Goal: Task Accomplishment & Management: Complete application form

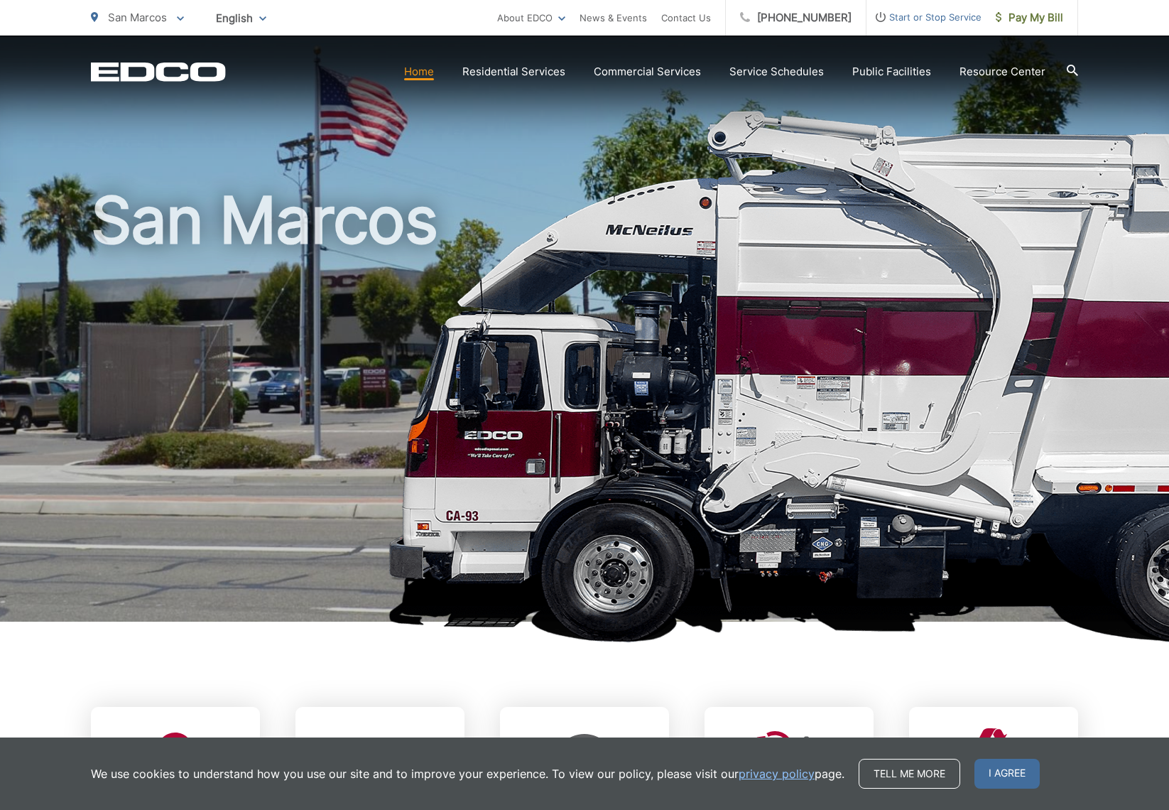
click at [929, 16] on span "Start or Stop Service" at bounding box center [924, 17] width 115 height 17
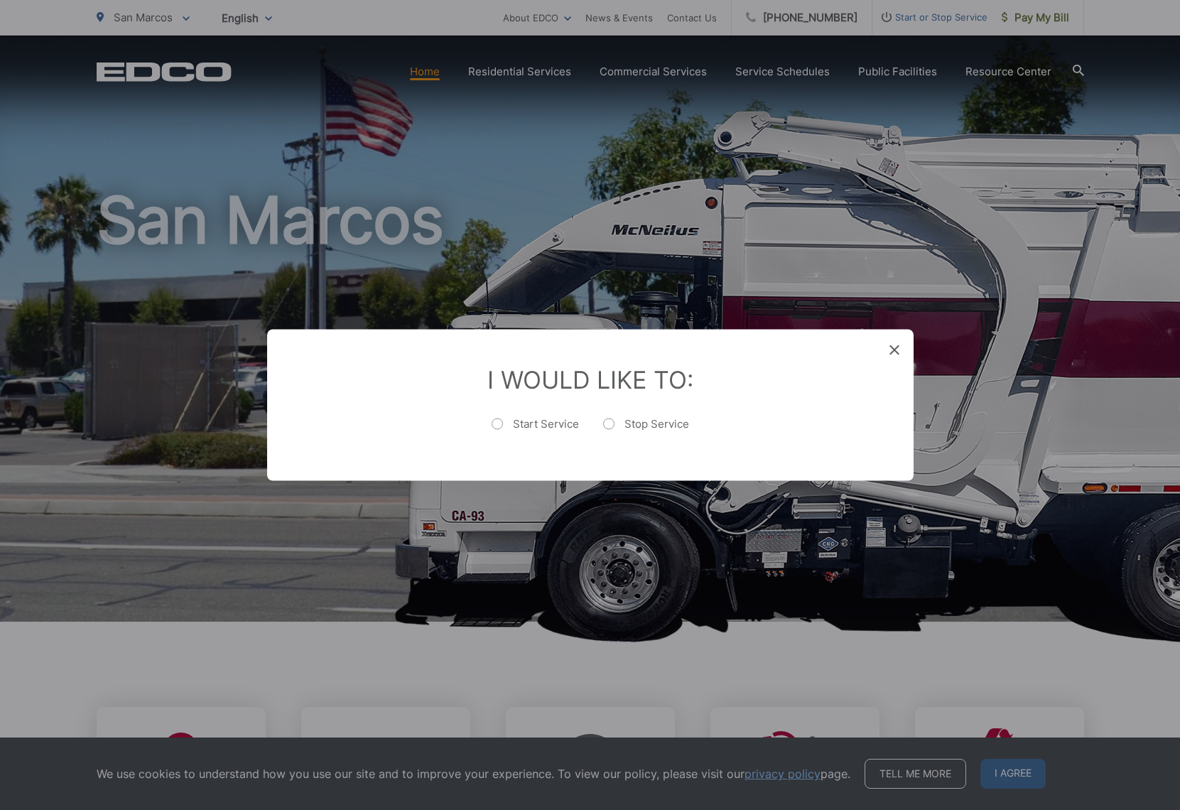
click at [643, 423] on label "Stop Service" at bounding box center [646, 431] width 86 height 28
radio input "true"
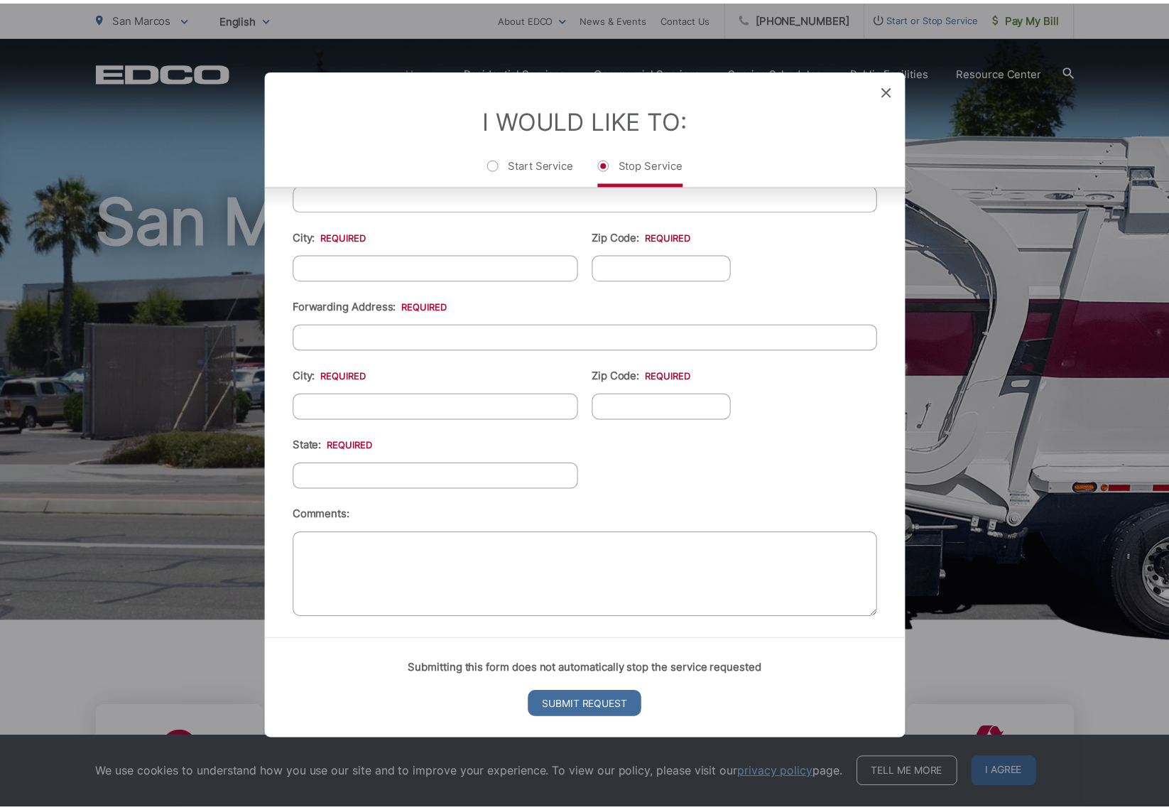
scroll to position [477, 0]
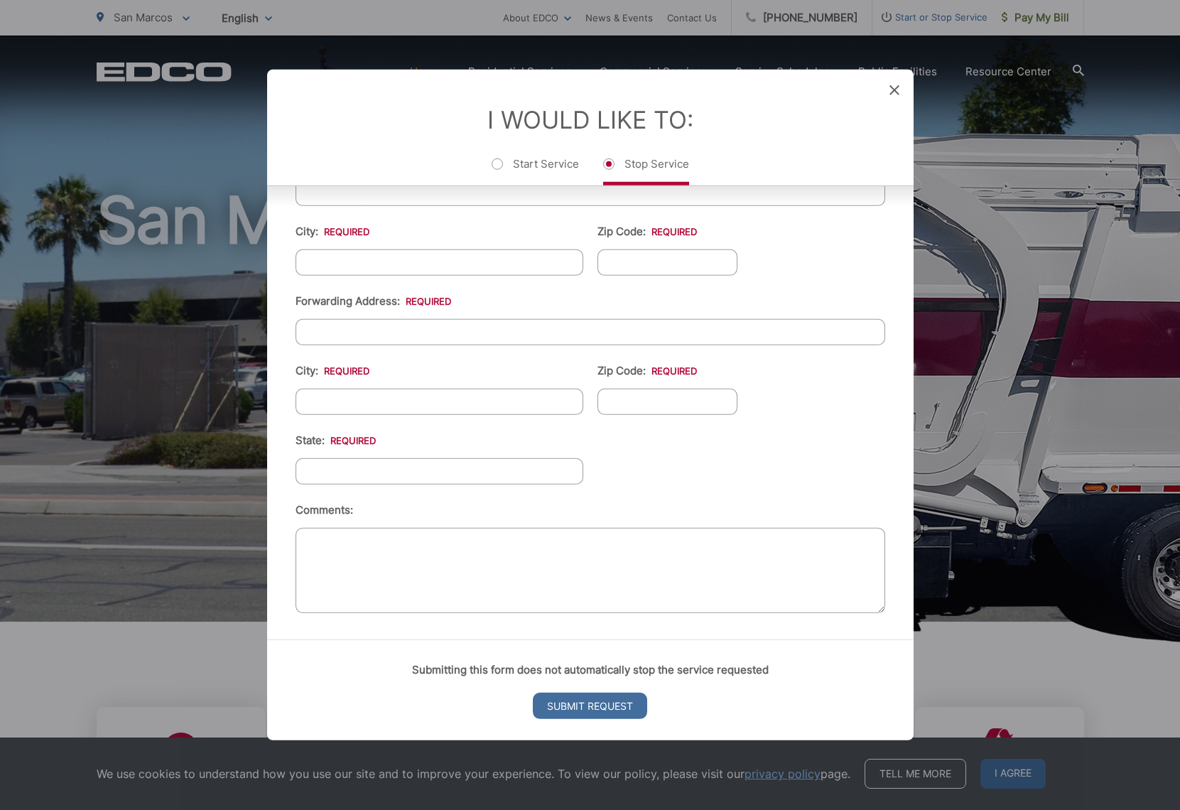
click at [895, 92] on icon at bounding box center [894, 90] width 10 height 10
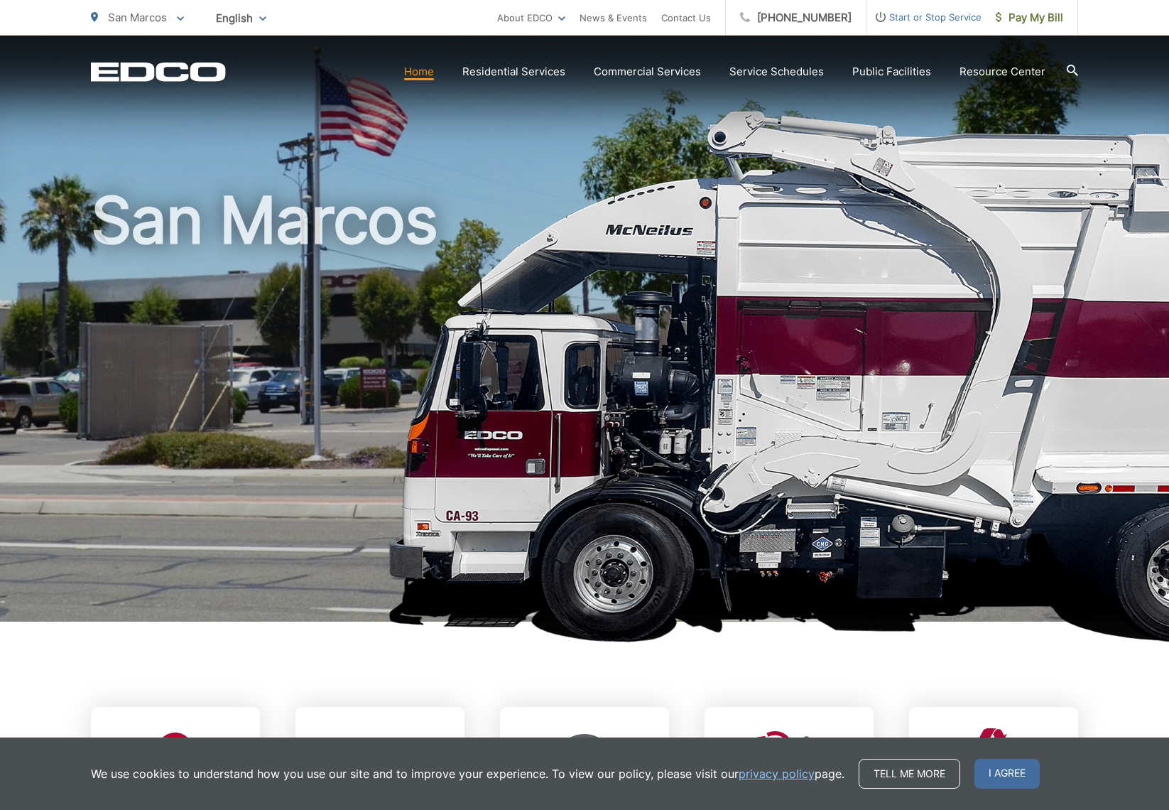
scroll to position [3, 0]
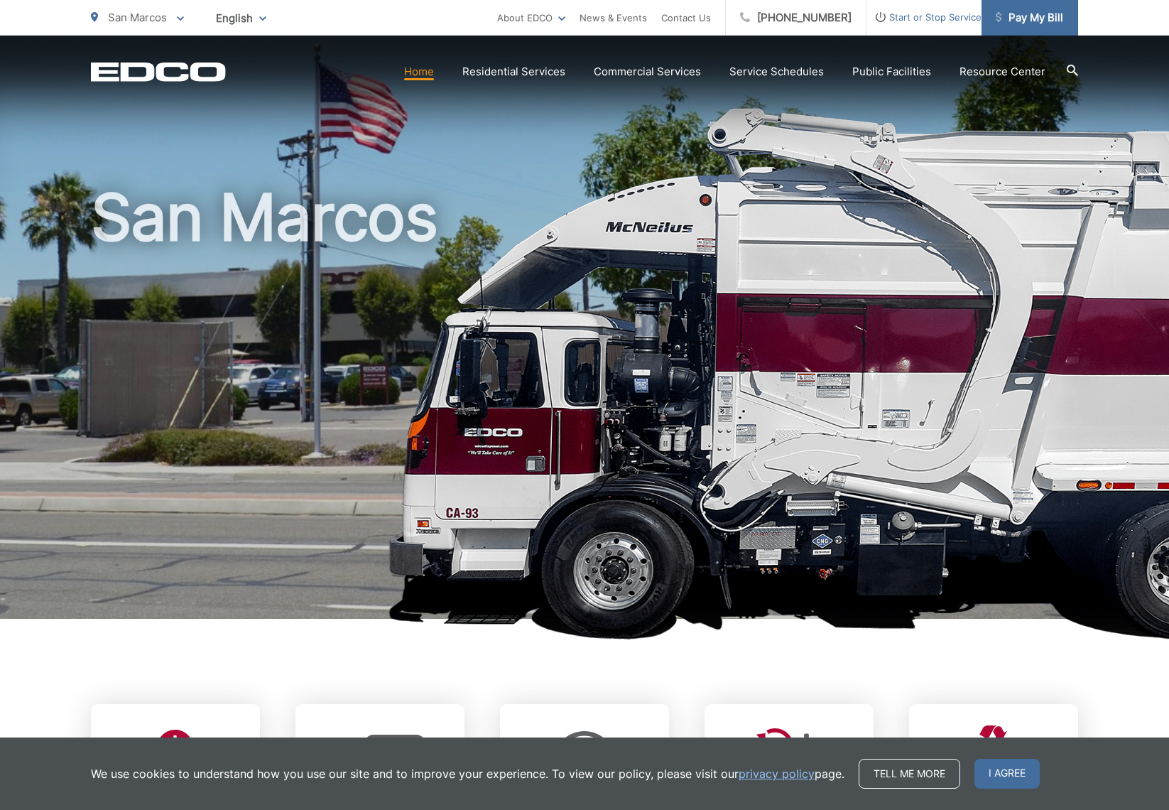
click at [1019, 16] on span "Pay My Bill" at bounding box center [1029, 17] width 67 height 17
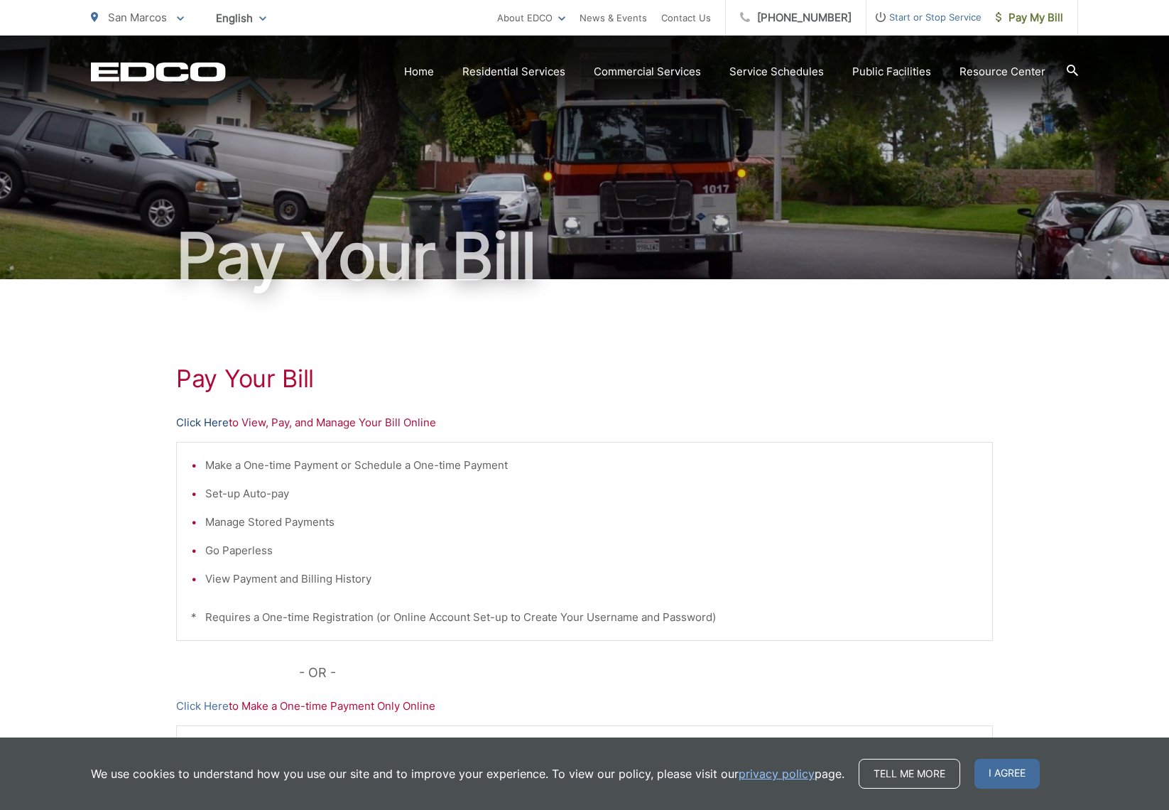
scroll to position [4, 0]
click at [205, 421] on link "Click Here" at bounding box center [202, 423] width 53 height 17
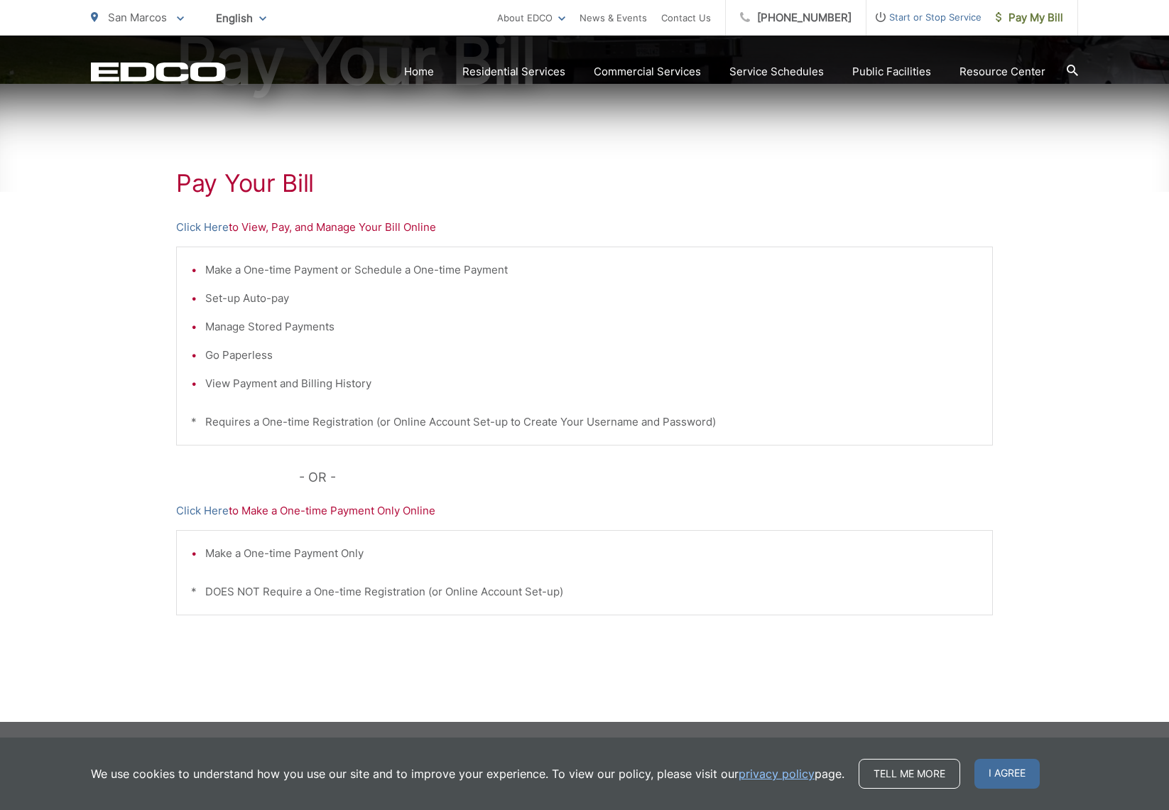
scroll to position [0, 0]
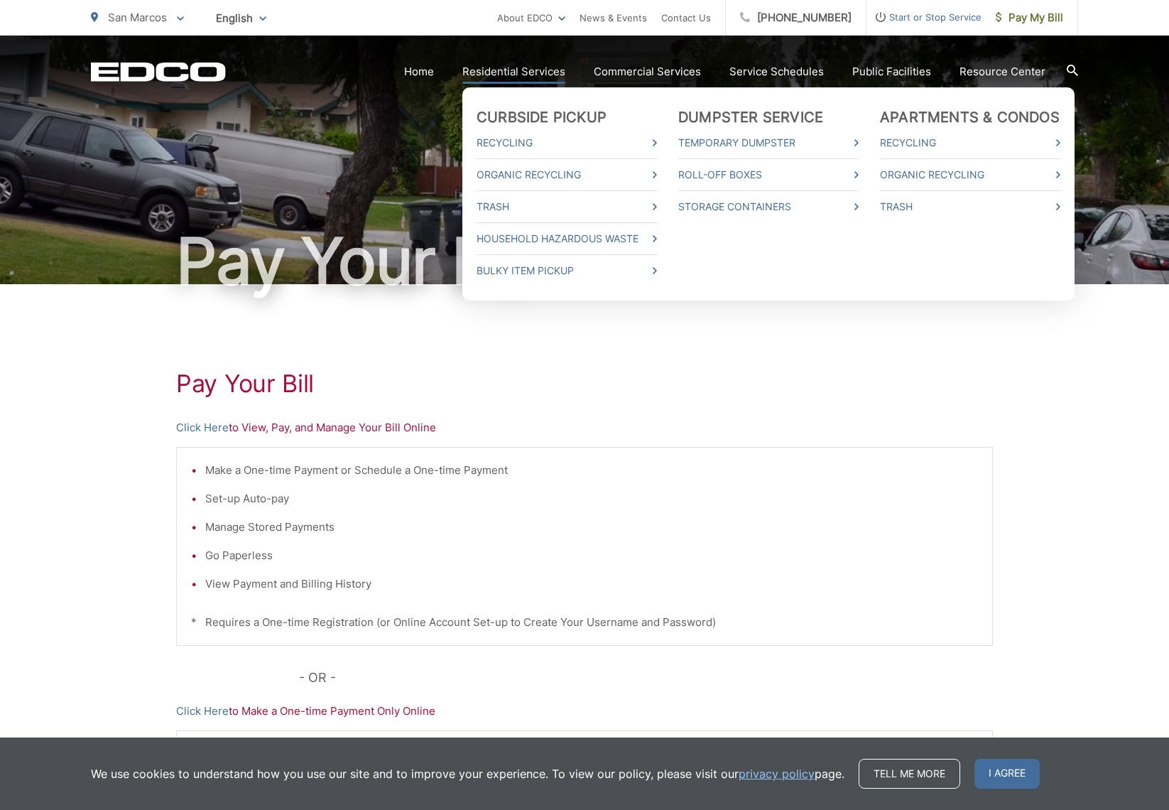
click at [525, 75] on link "Residential Services" at bounding box center [513, 71] width 103 height 17
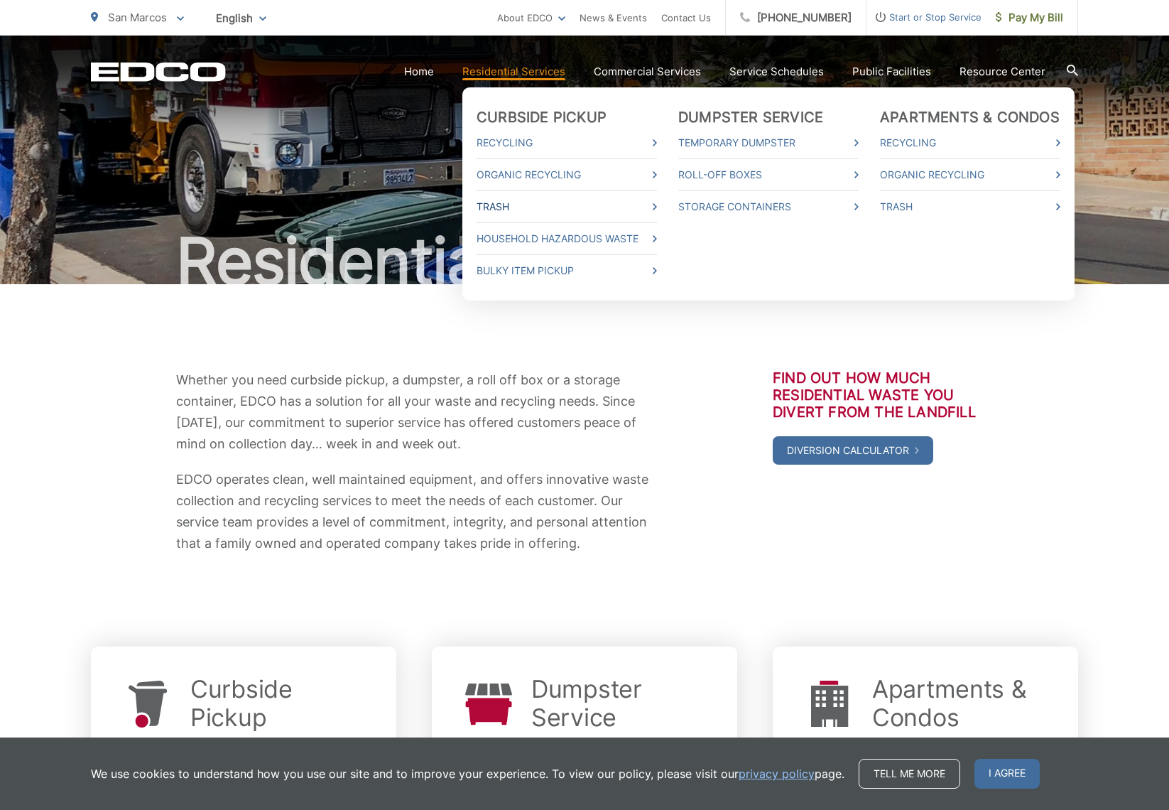
click at [519, 203] on link "Trash" at bounding box center [567, 206] width 180 height 17
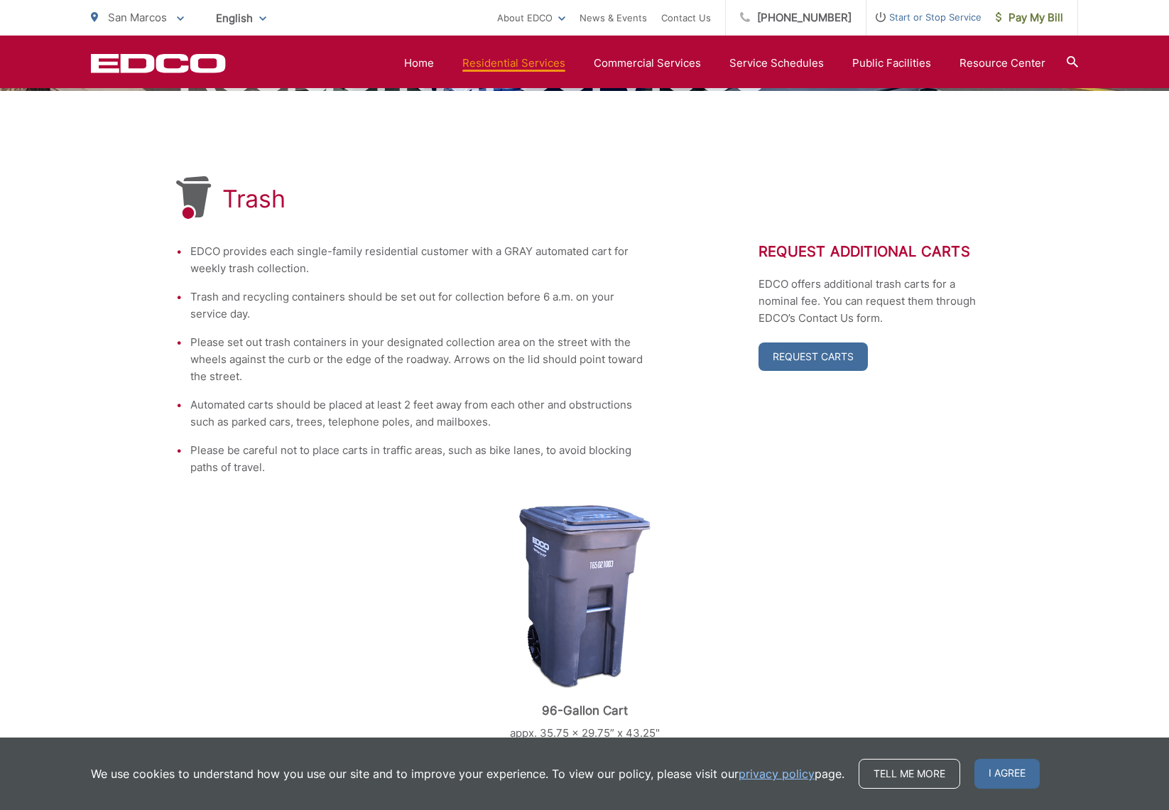
scroll to position [134, 0]
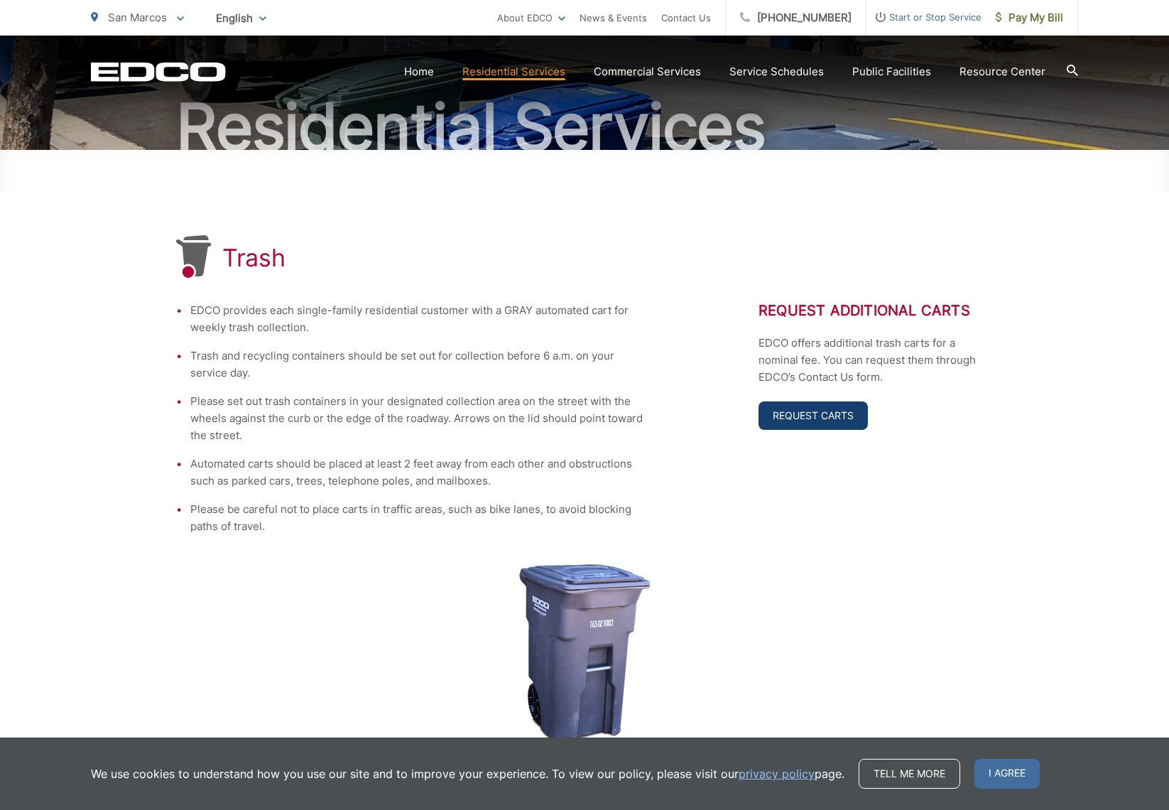
click at [838, 406] on link "Request Carts" at bounding box center [813, 415] width 109 height 28
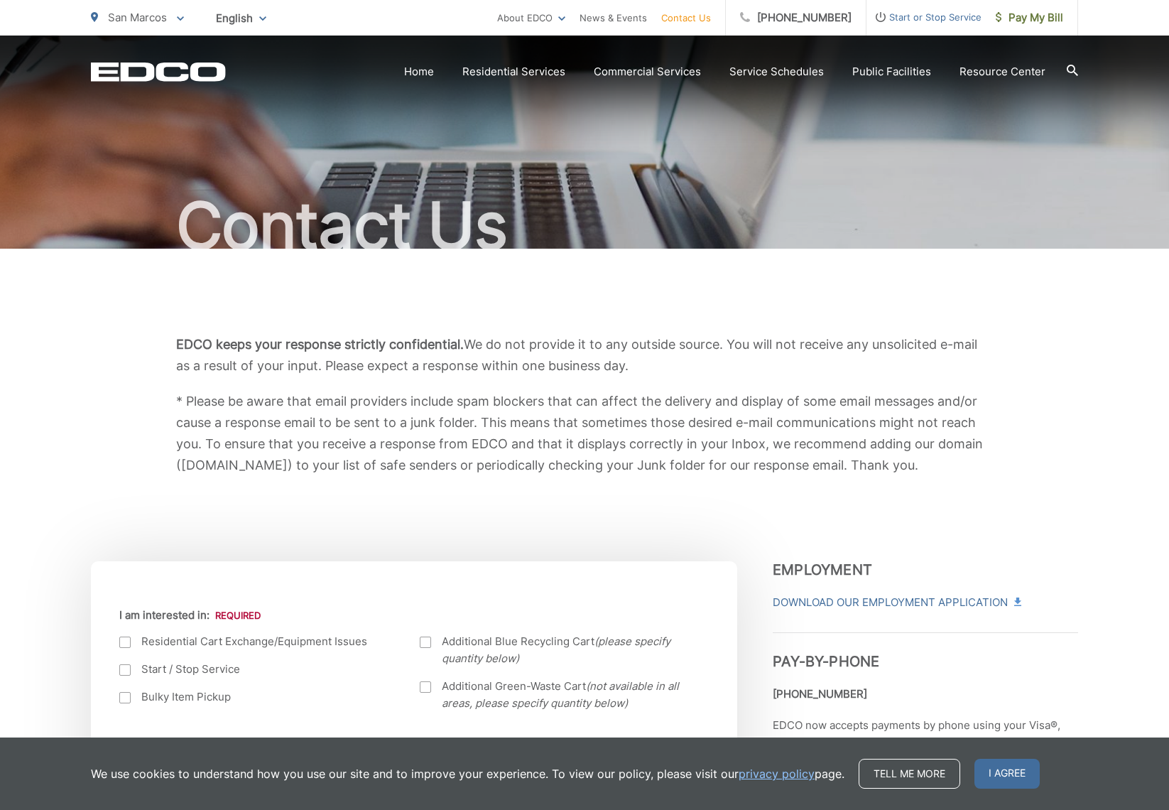
scroll to position [40, 0]
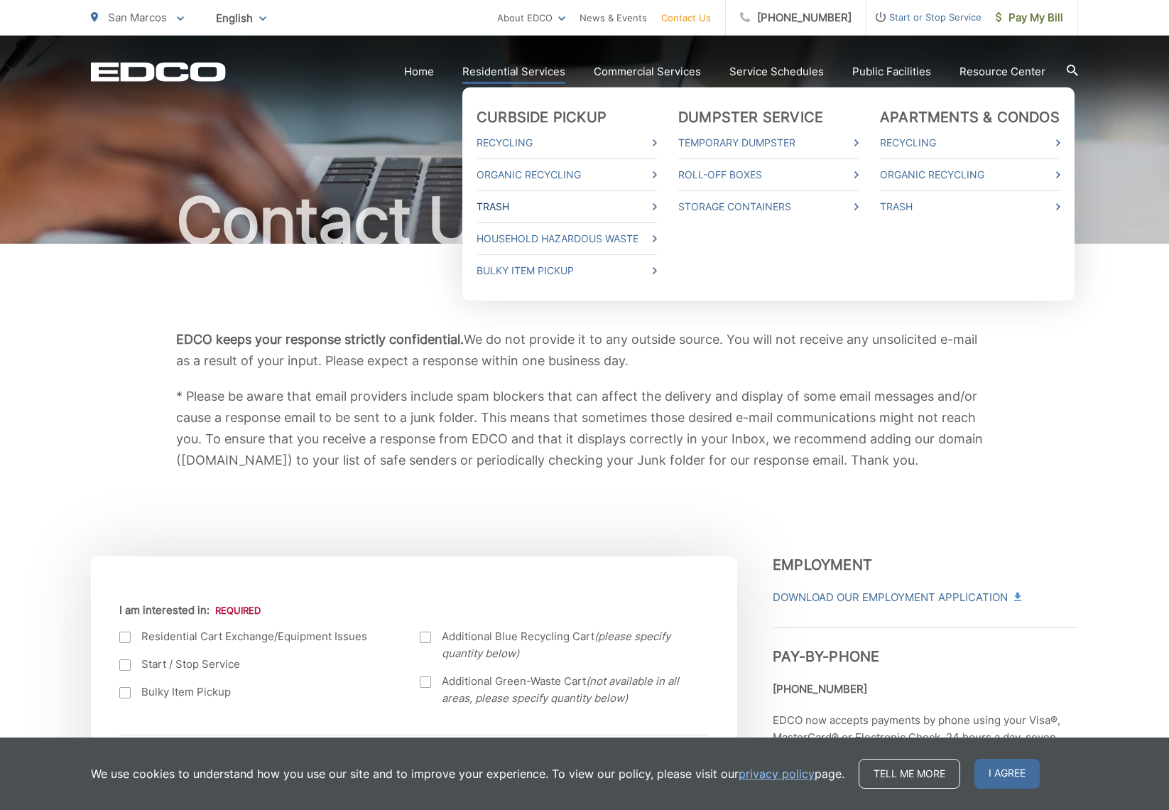
click at [504, 207] on link "Trash" at bounding box center [567, 206] width 180 height 17
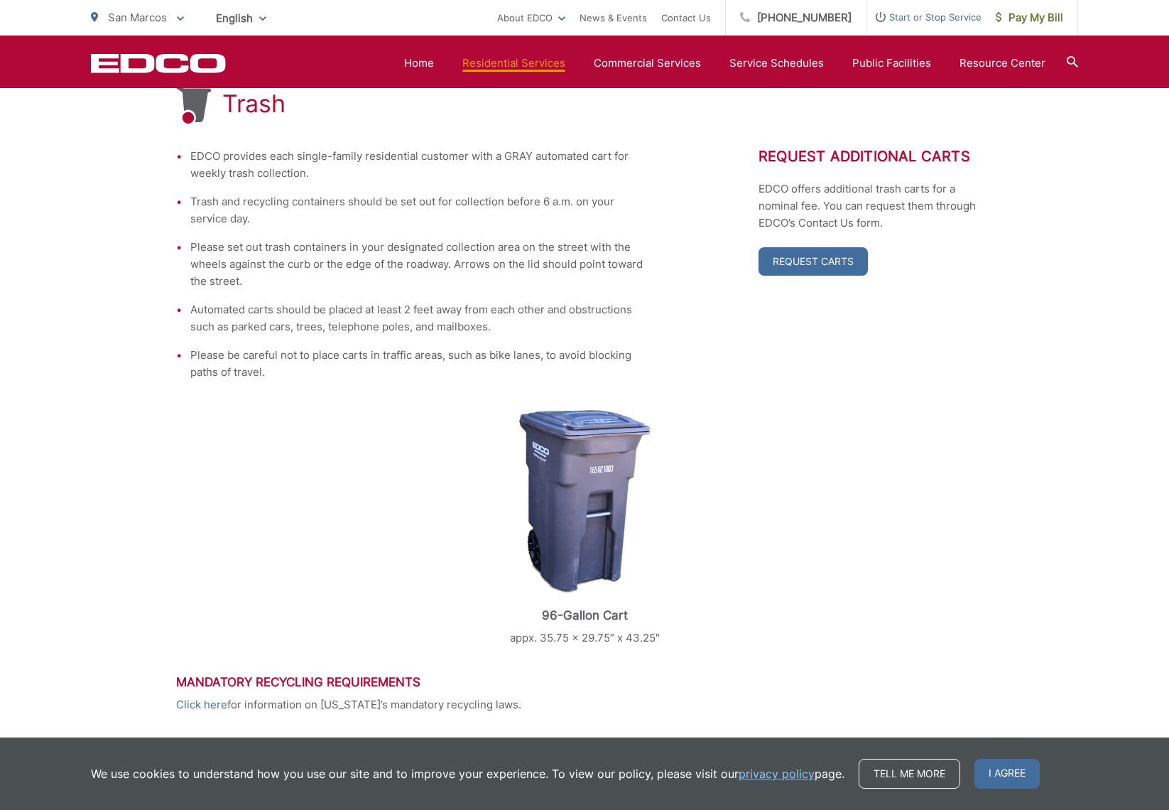
scroll to position [272, 0]
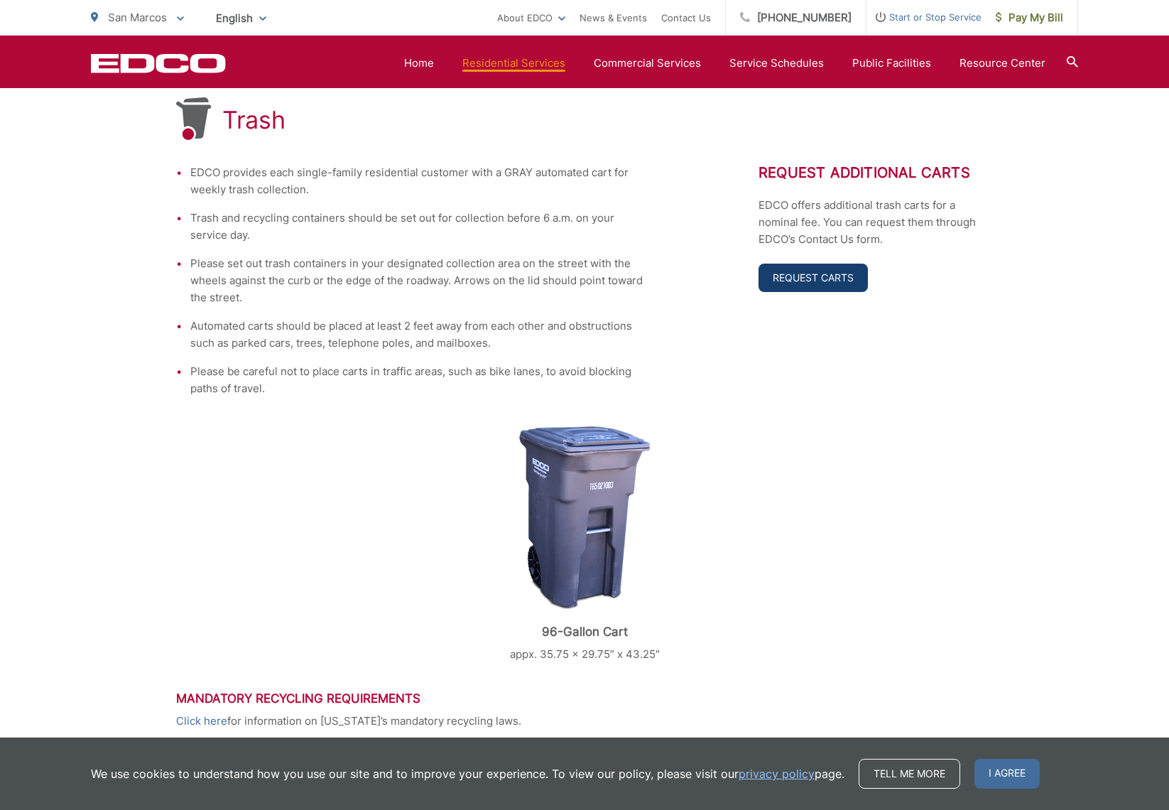
click at [773, 277] on link "Request Carts" at bounding box center [813, 278] width 109 height 28
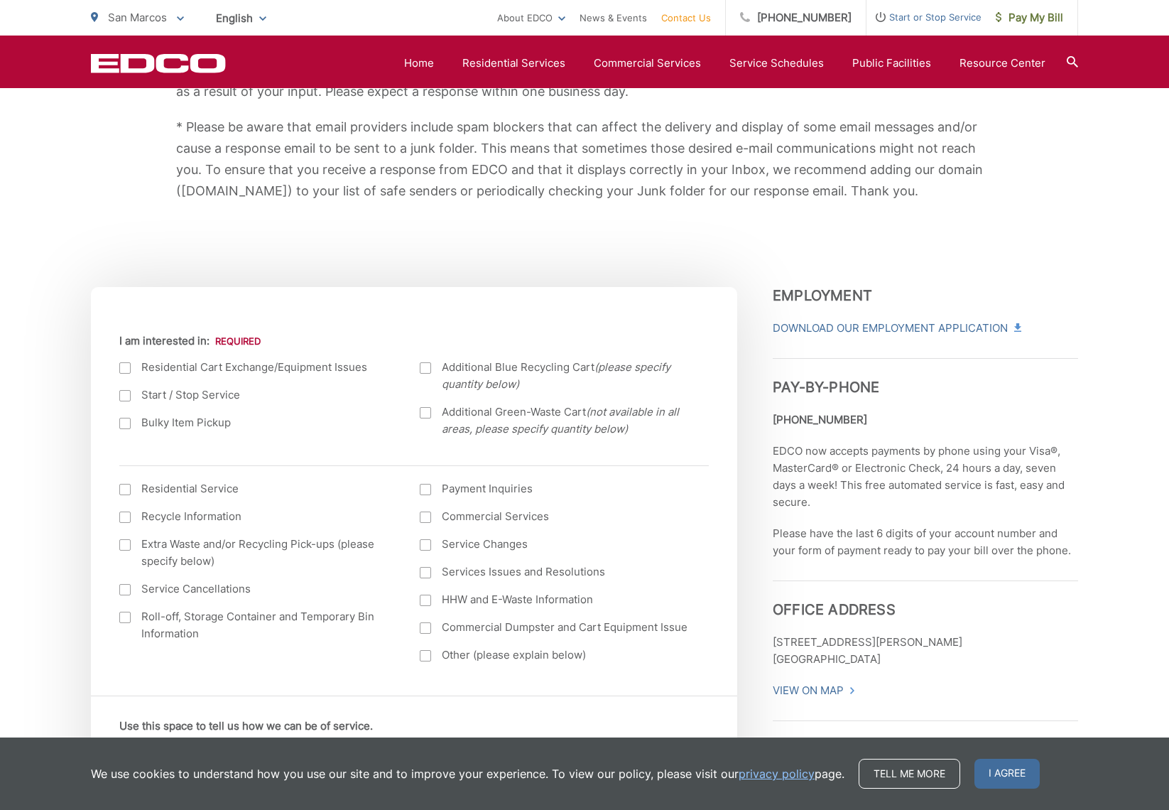
scroll to position [310, 0]
click at [222, 387] on label "Start / Stop Service" at bounding box center [255, 394] width 272 height 17
click at [0, 0] on input "Start / Stop Service" at bounding box center [0, 0] width 0 height 0
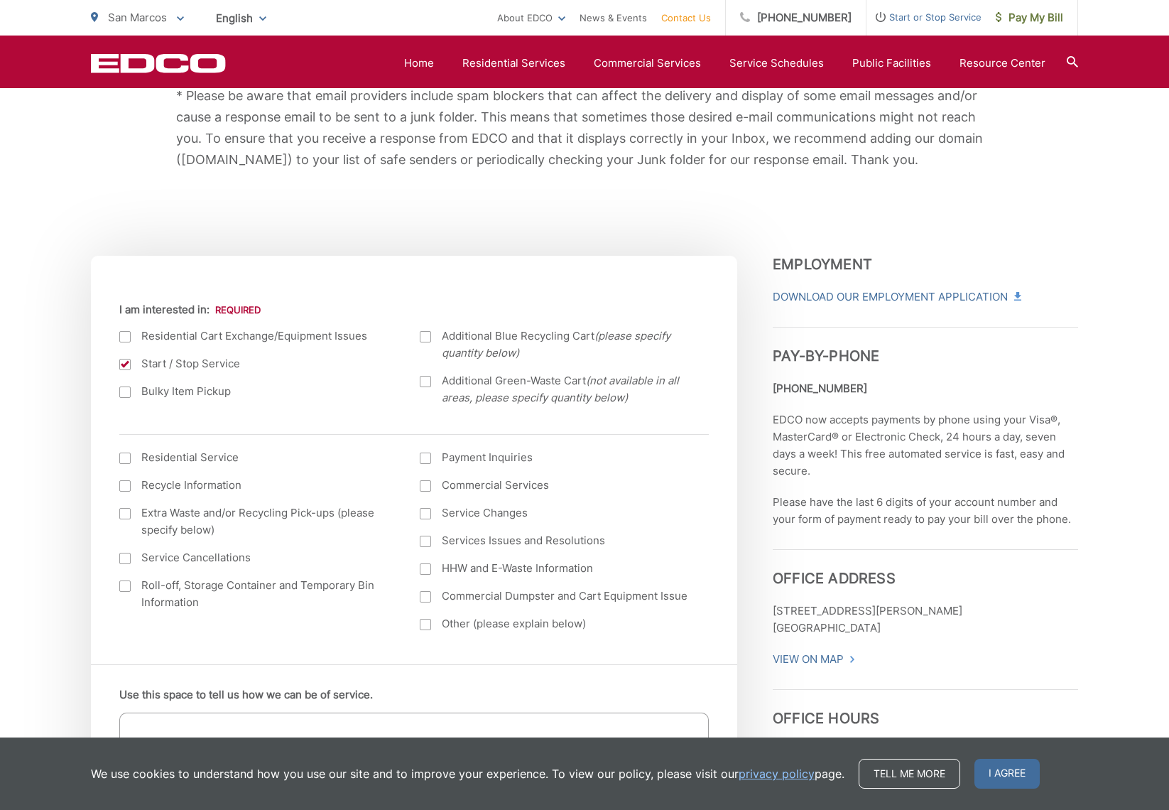
scroll to position [342, 0]
